Goal: Task Accomplishment & Management: Use online tool/utility

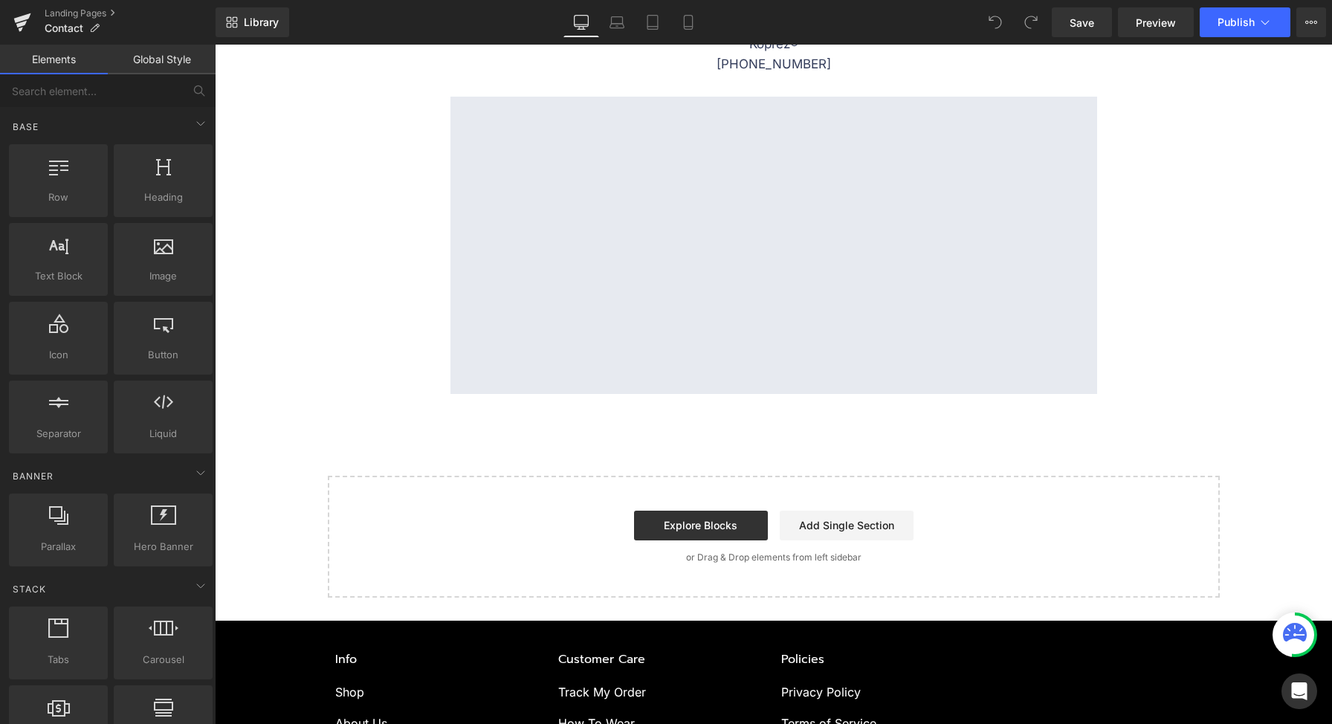
scroll to position [465, 0]
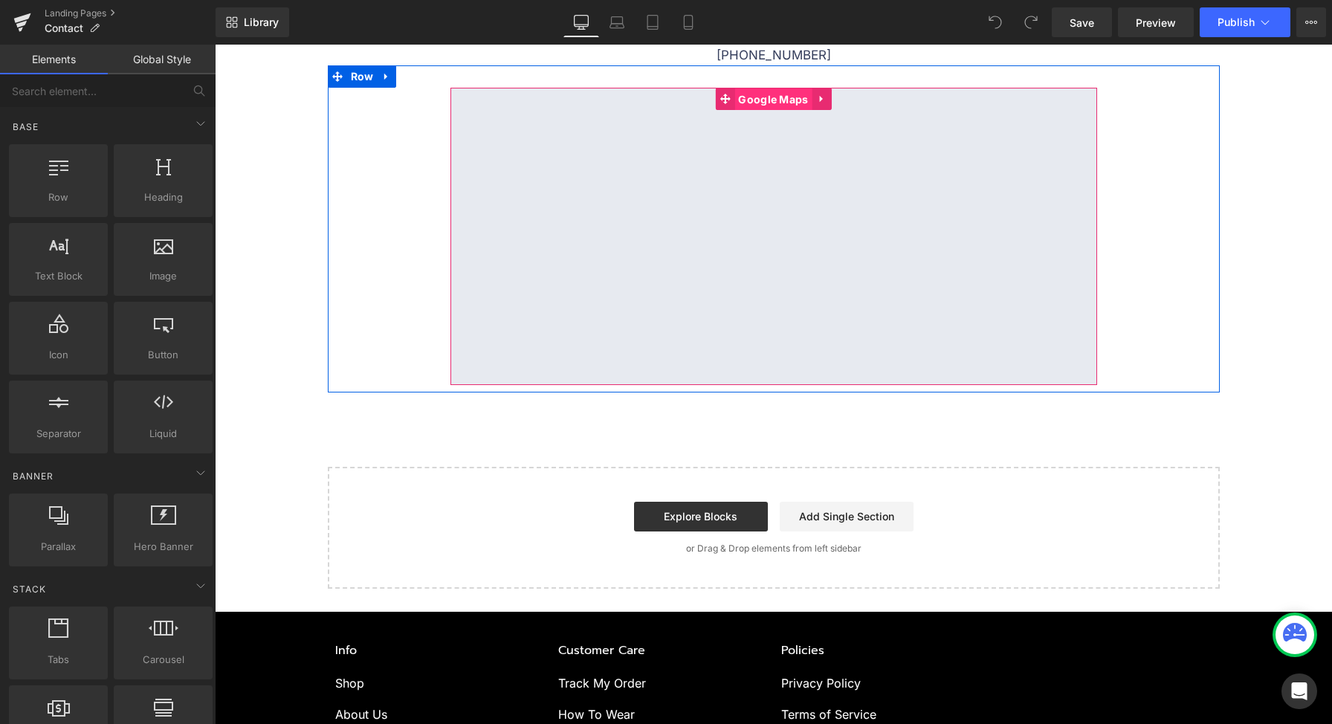
click at [743, 108] on span "Google Maps" at bounding box center [772, 99] width 77 height 22
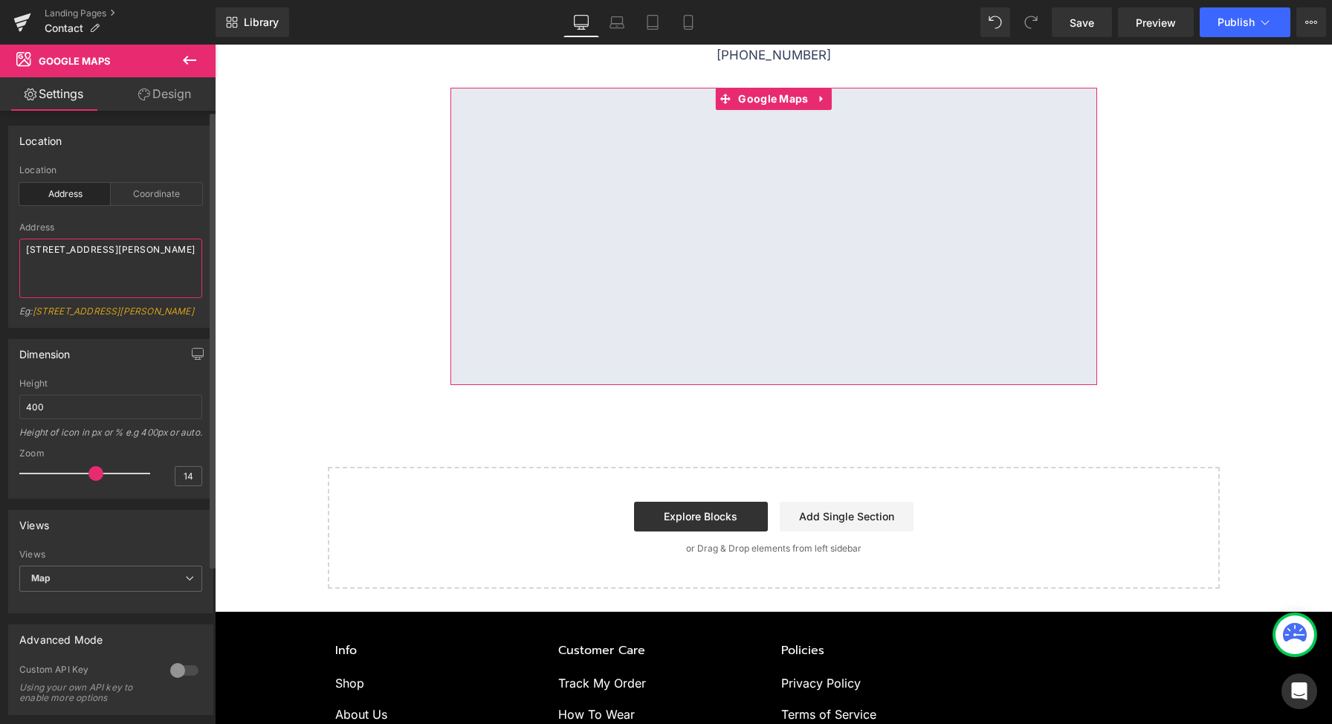
click at [139, 259] on textarea "[STREET_ADDRESS][PERSON_NAME]" at bounding box center [110, 268] width 183 height 59
paste textarea "[STREET_ADDRESS][PERSON_NAME]"
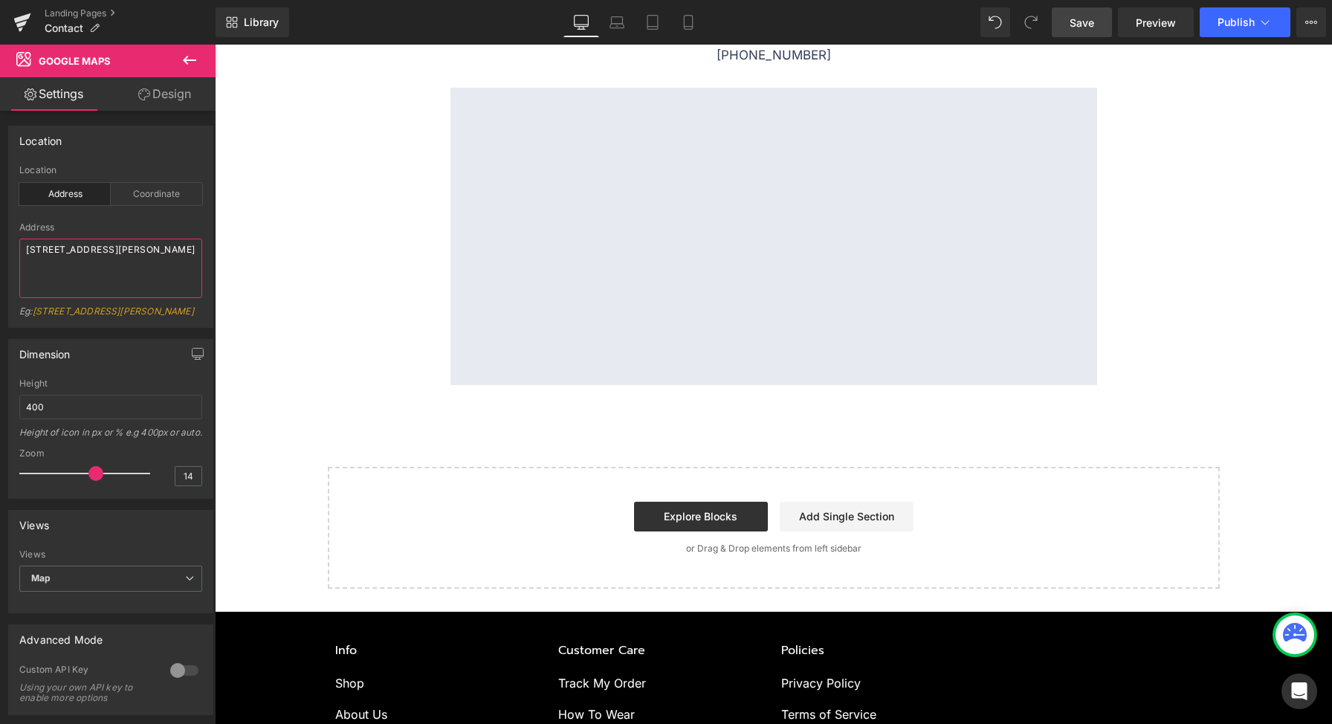
type textarea "[STREET_ADDRESS][PERSON_NAME]"
click at [1075, 22] on span "Save" at bounding box center [1082, 23] width 25 height 16
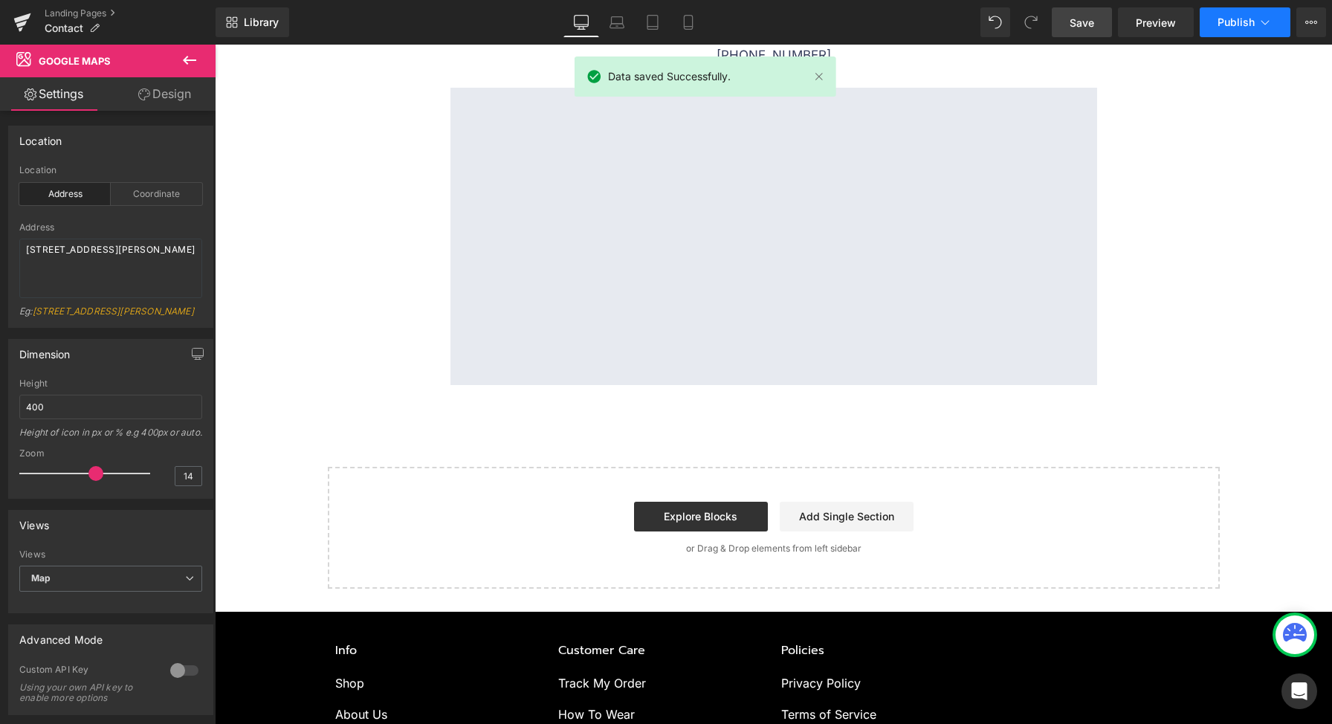
click at [1252, 23] on span "Publish" at bounding box center [1235, 22] width 37 height 12
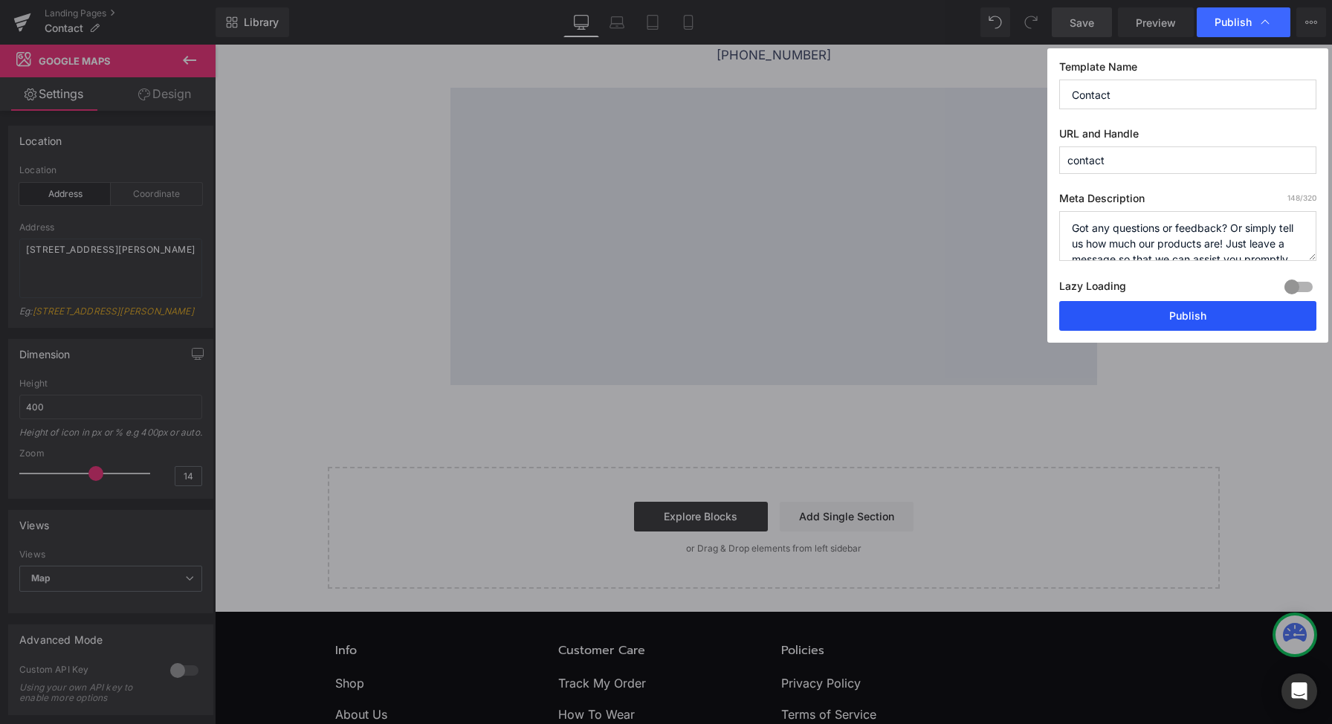
click at [1195, 320] on button "Publish" at bounding box center [1187, 316] width 257 height 30
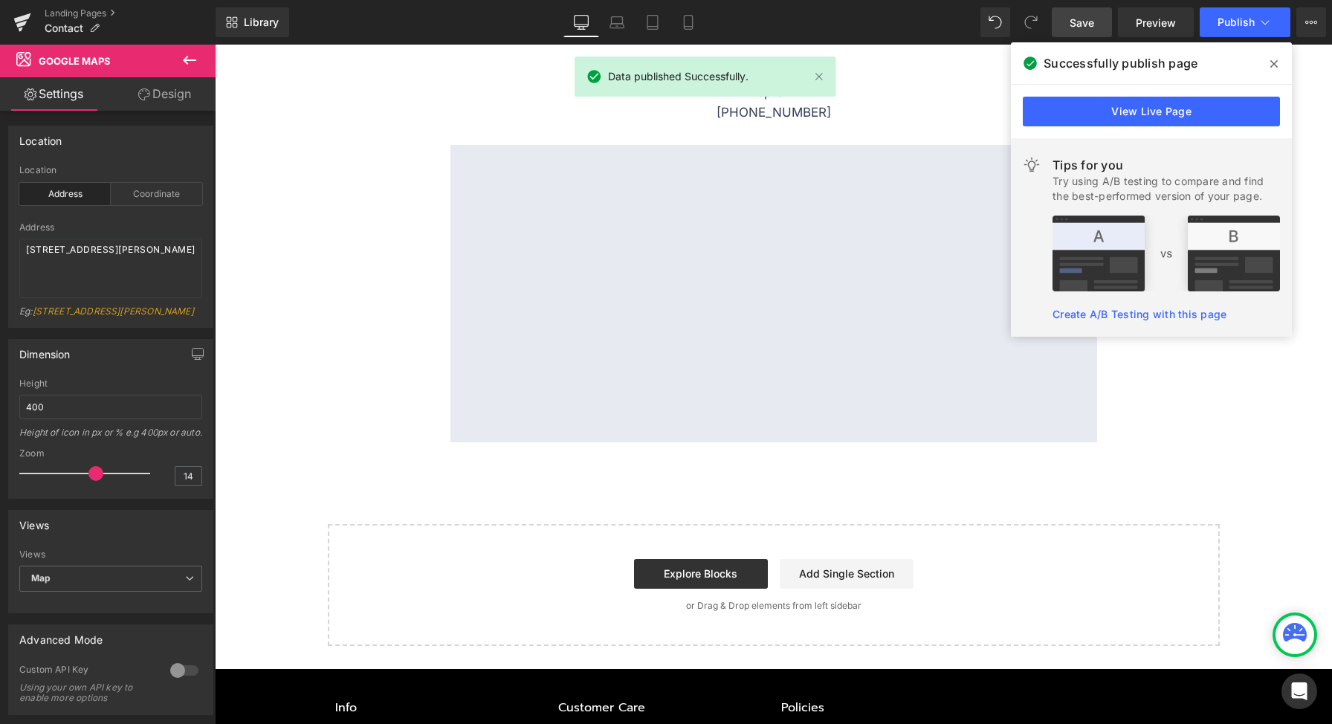
scroll to position [615, 0]
